Goal: Book appointment/travel/reservation

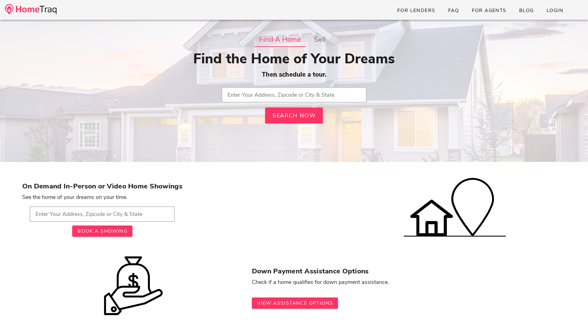
click at [303, 94] on input "text" at bounding box center [294, 94] width 145 height 15
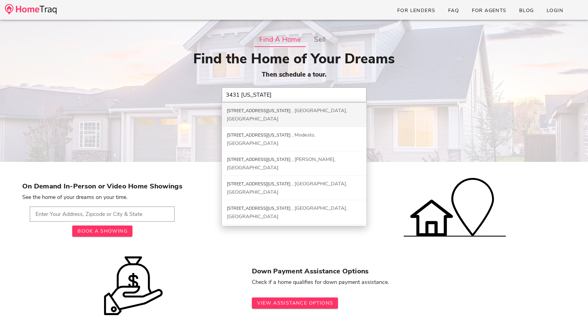
click at [299, 111] on div "Saint Louis, MO" at bounding box center [287, 114] width 120 height 15
type input "3431 California Ave, Saint Louis, MO"
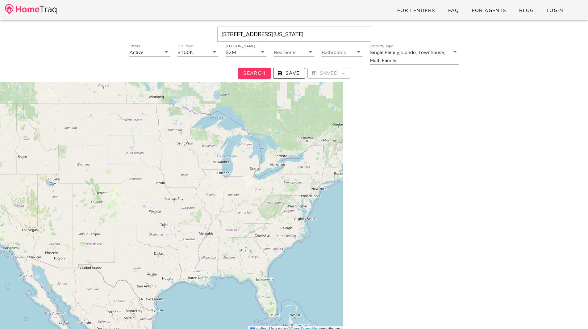
drag, startPoint x: 346, startPoint y: 34, endPoint x: 215, endPoint y: 35, distance: 130.9
click at [215, 35] on div "3431 California Ave, Saint Louis, MO, 63118" at bounding box center [293, 34] width 569 height 15
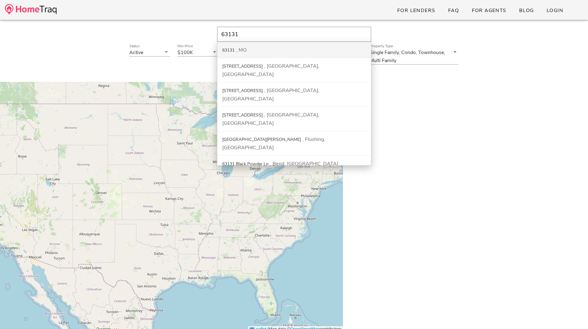
click at [229, 47] on div "63131 MO" at bounding box center [294, 50] width 154 height 16
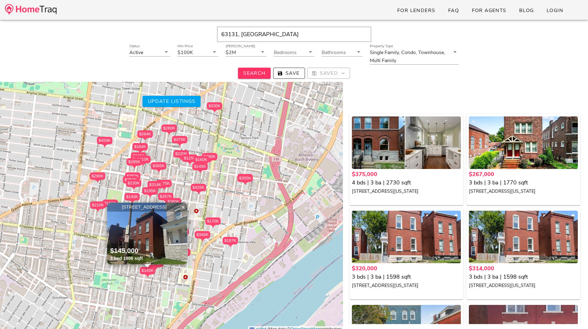
click at [261, 34] on input "63131, MO" at bounding box center [294, 34] width 154 height 15
click at [257, 72] on span "Search" at bounding box center [254, 73] width 23 height 7
drag, startPoint x: 273, startPoint y: 34, endPoint x: 170, endPoint y: 30, distance: 103.5
click at [169, 31] on div "63131, [GEOGRAPHIC_DATA]" at bounding box center [293, 34] width 569 height 15
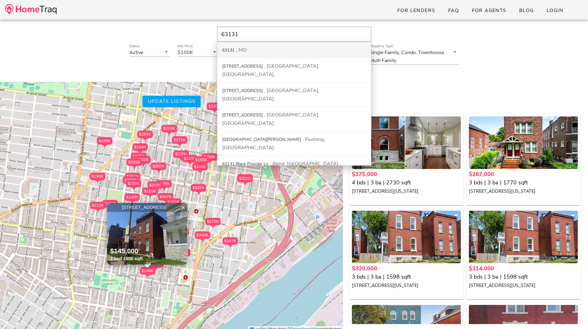
click at [234, 50] on div "63131" at bounding box center [228, 50] width 12 height 6
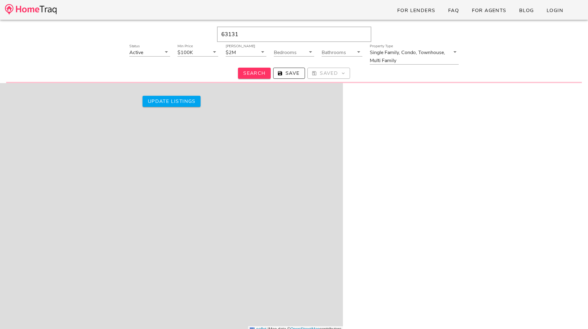
type input "63131, MO"
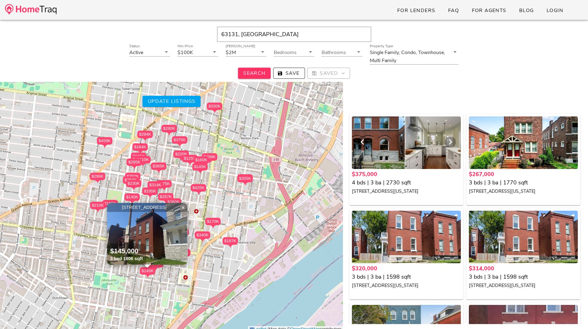
click at [415, 150] on div at bounding box center [406, 142] width 109 height 52
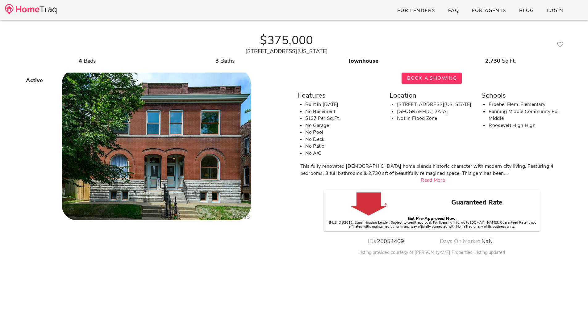
click at [110, 39] on div "$375,000 3435 Oregon Avenue St Louis, MO 63118" at bounding box center [286, 44] width 529 height 22
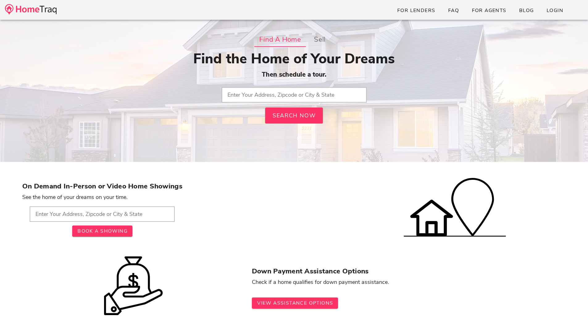
click at [125, 215] on input "text" at bounding box center [102, 213] width 145 height 15
type input "63131, MO"
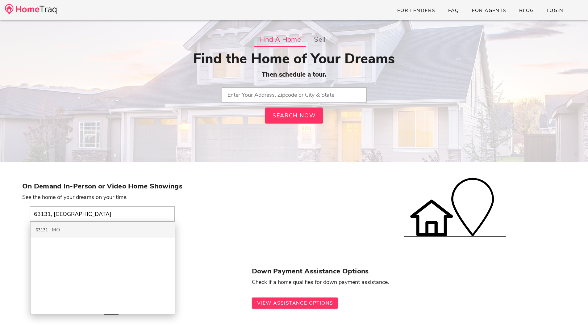
click at [115, 232] on div "63131 MO" at bounding box center [103, 230] width 144 height 16
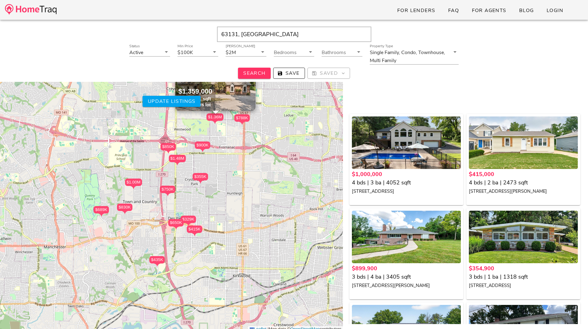
click at [511, 60] on div "Status Active Min Price $100K Max Price $2M Bedrooms Bathrooms Property Type Si…" at bounding box center [294, 61] width 577 height 34
click at [537, 63] on div "Status Active Min Price $100K Max Price $2M Bedrooms Bathrooms Property Type Si…" at bounding box center [294, 61] width 577 height 34
click at [410, 178] on div "4 bds | 3 ba | 4052 sqft" at bounding box center [406, 182] width 109 height 8
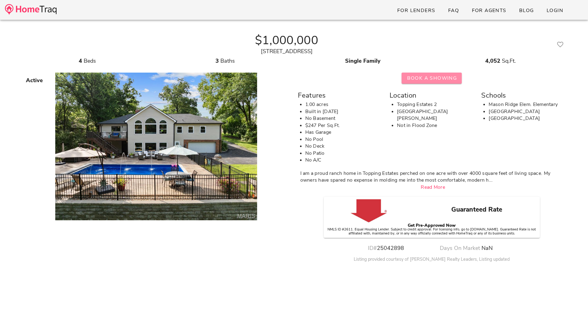
click at [436, 76] on span "Book A Showing" at bounding box center [432, 78] width 50 height 7
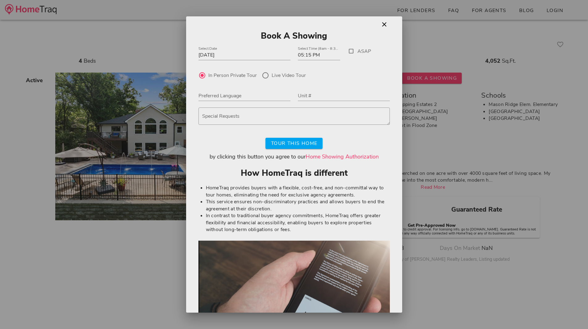
click at [344, 156] on link "Home Showing Authorization" at bounding box center [342, 156] width 73 height 7
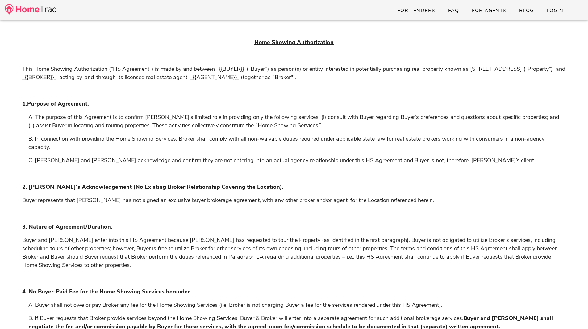
click at [311, 146] on p "B. In connection with providing the Home Showing Services, Broker shall comply …" at bounding box center [296, 143] width 537 height 17
